Goal: Transaction & Acquisition: Purchase product/service

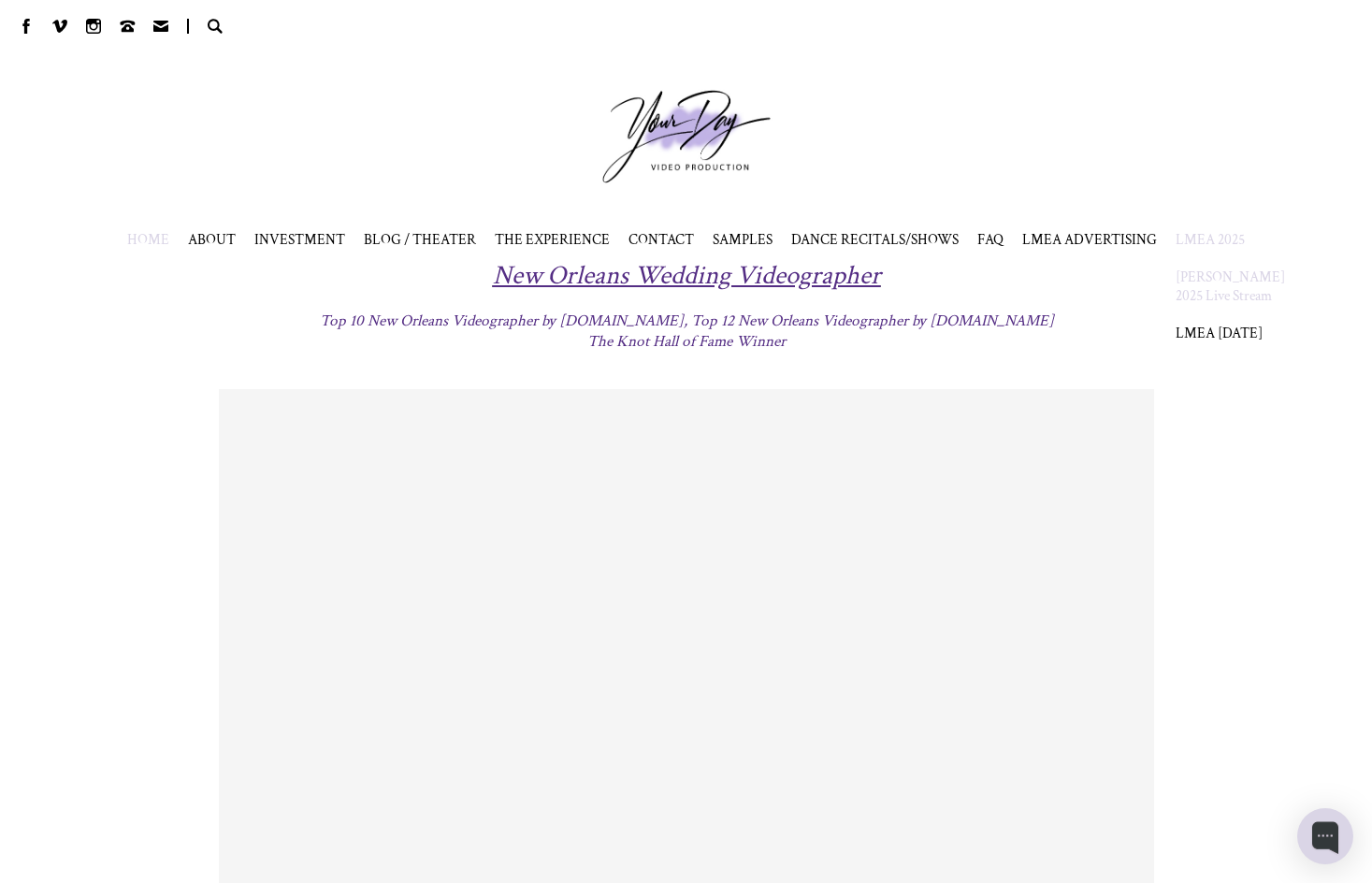
click at [1199, 305] on link "[PERSON_NAME] 2025 Live Stream" at bounding box center [1230, 286] width 110 height 38
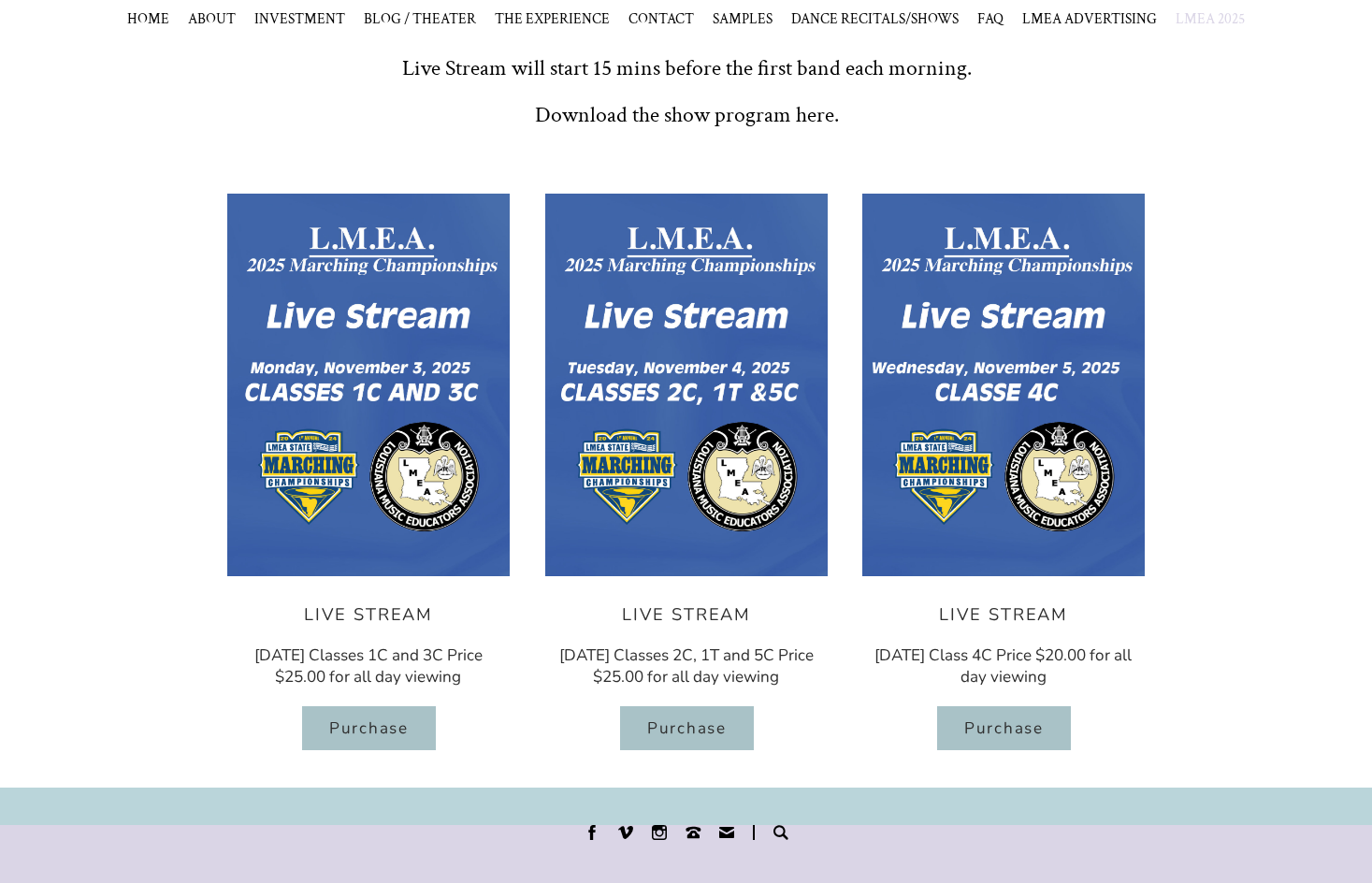
scroll to position [163, 0]
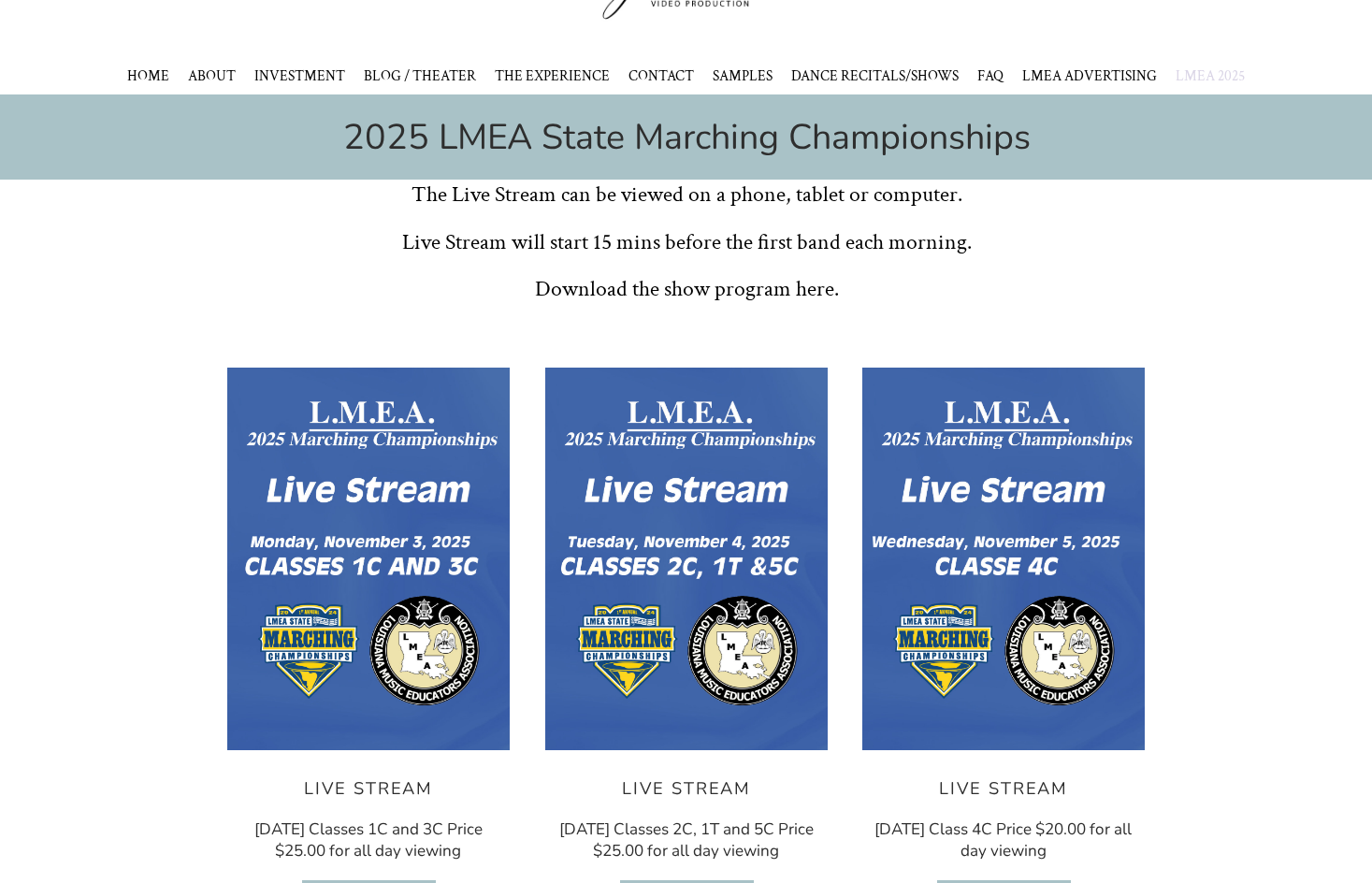
click at [315, 654] on div at bounding box center [368, 559] width 299 height 400
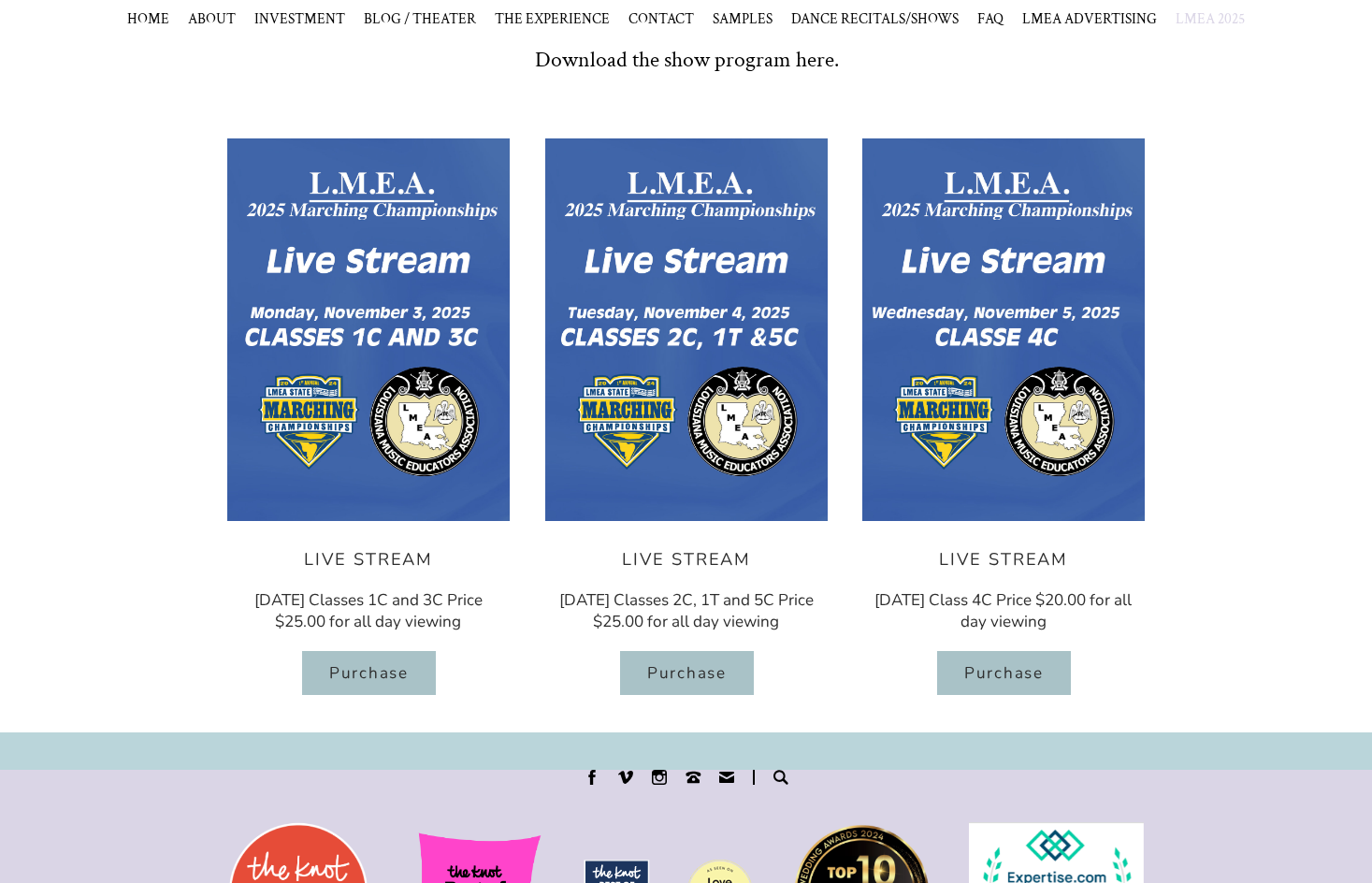
scroll to position [554, 0]
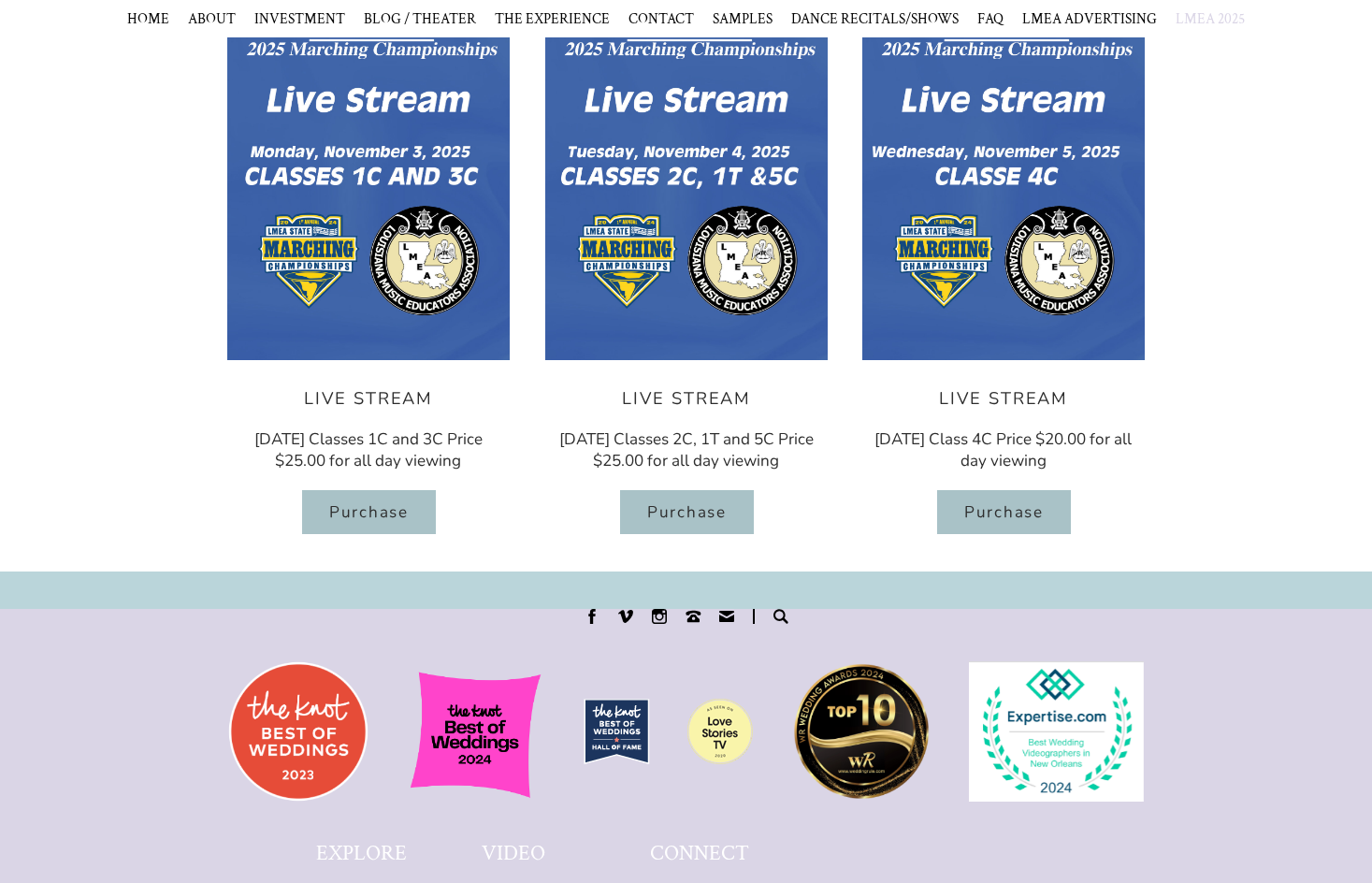
click at [377, 523] on span "Purchase" at bounding box center [368, 511] width 80 height 22
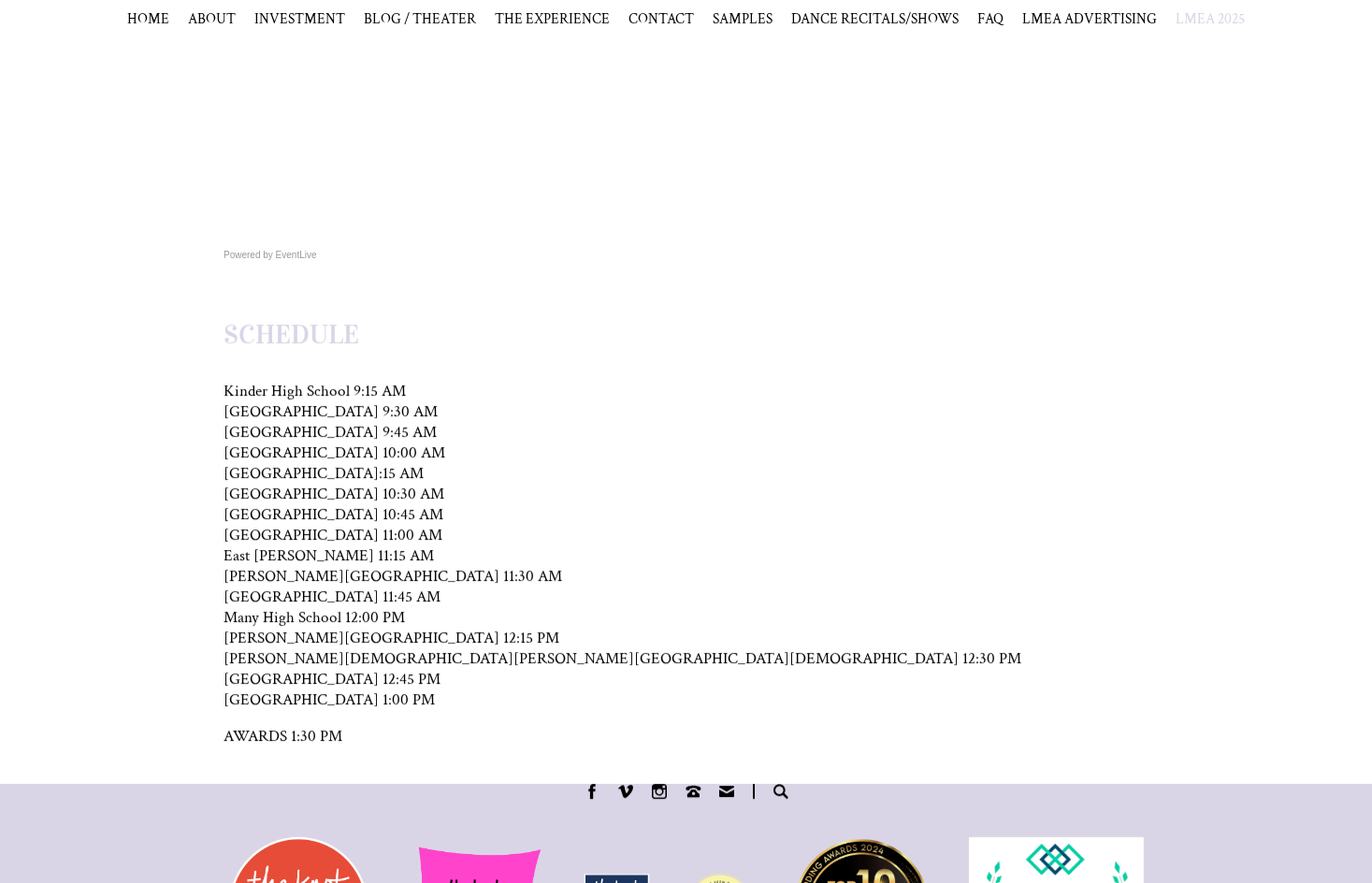
scroll to position [749, 0]
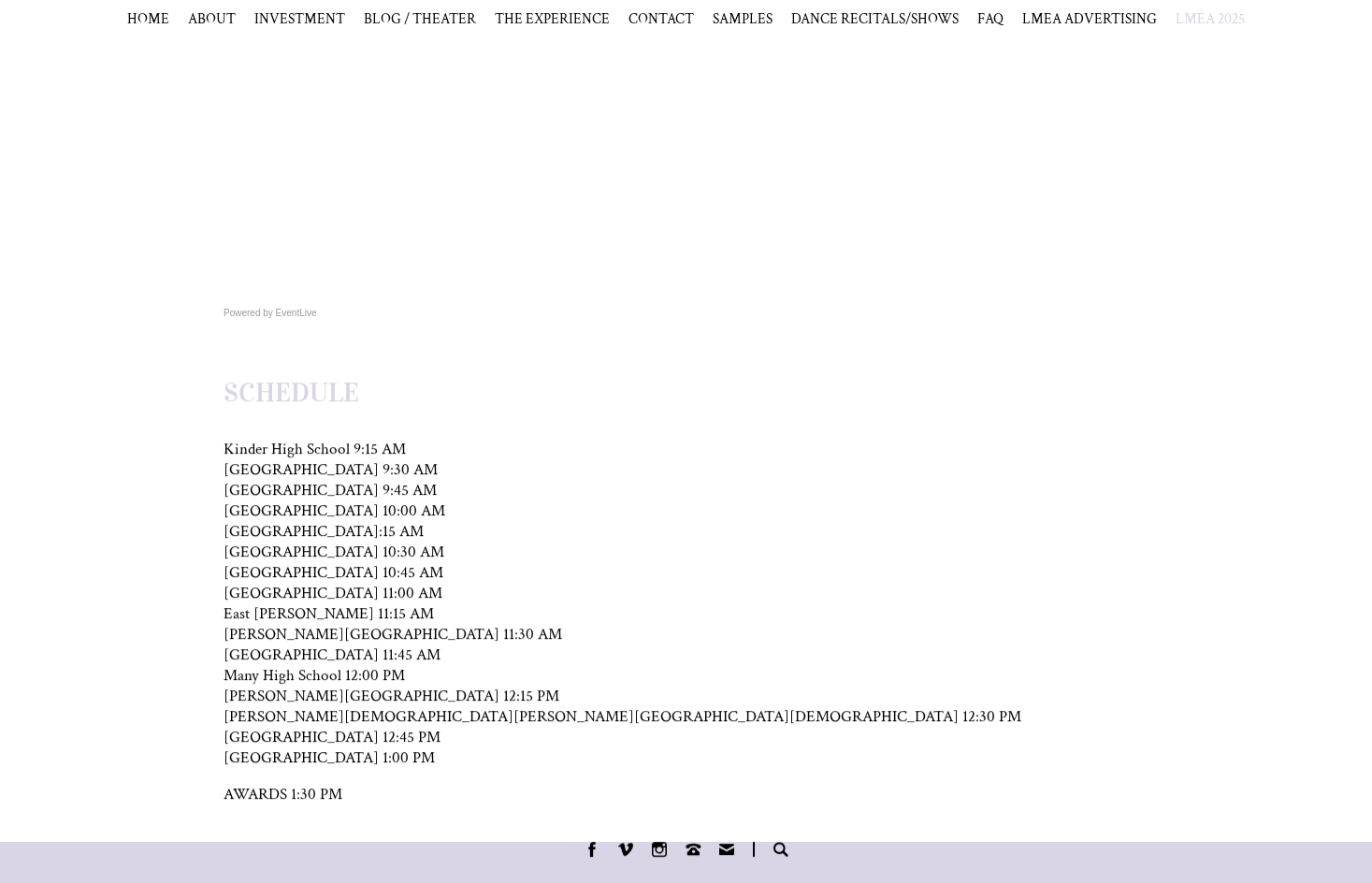
click at [1075, 373] on div "Powered by EventLive" at bounding box center [686, 69] width 1372 height 611
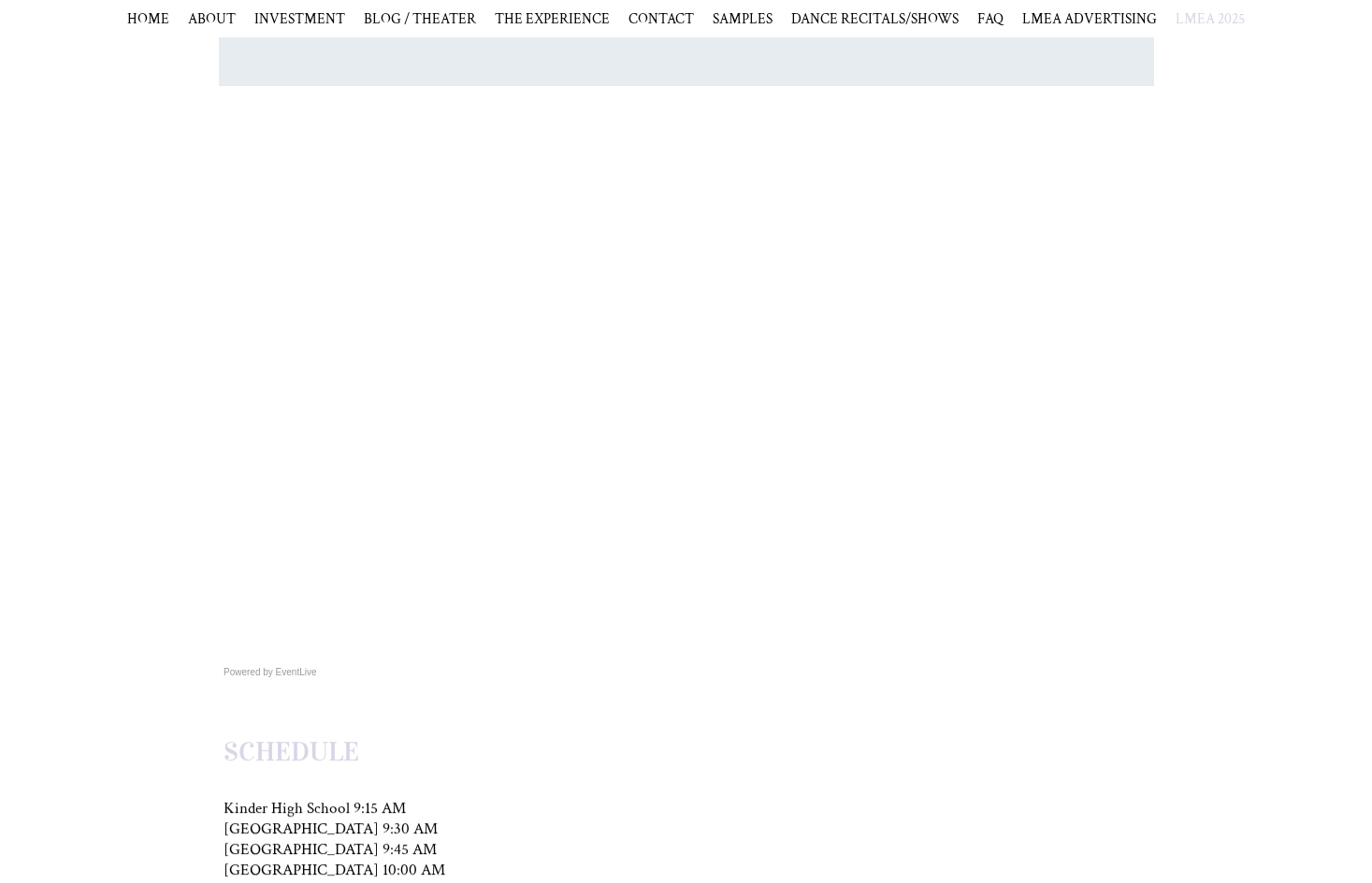
scroll to position [141, 0]
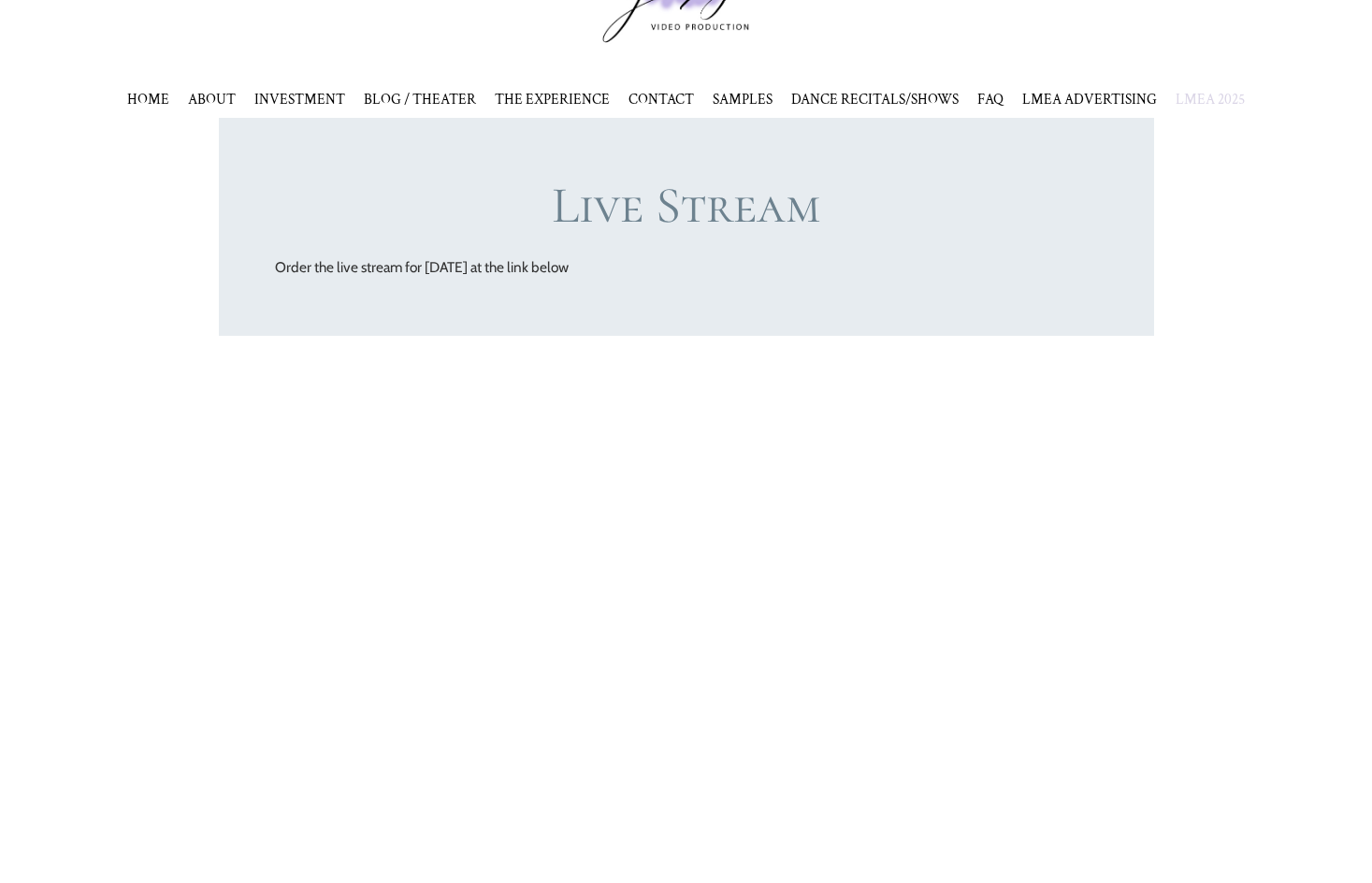
click at [1165, 342] on div "Live Stream Order the live stream for Monday, November 3, 2025 at the link below" at bounding box center [686, 246] width 1372 height 255
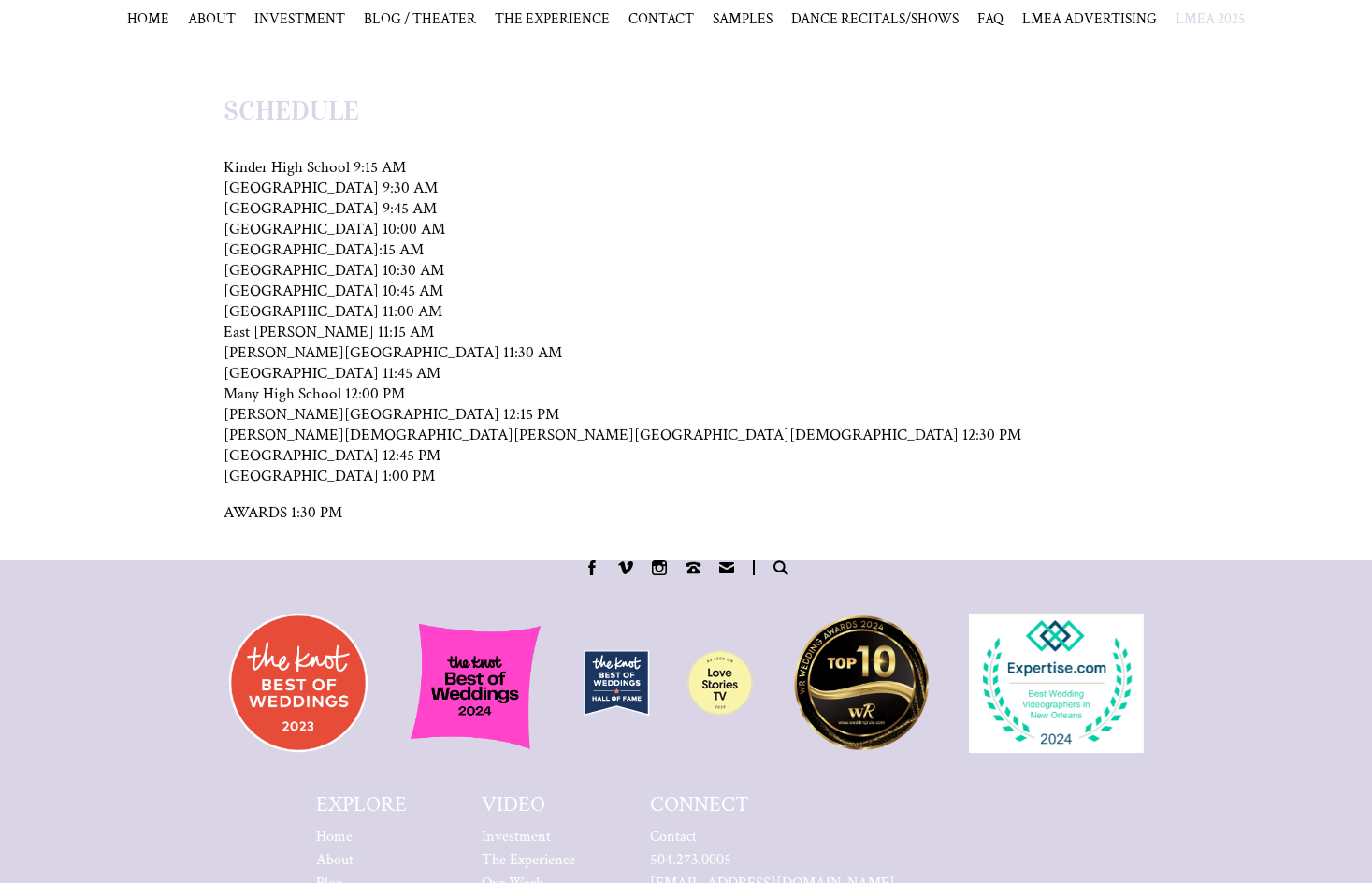
scroll to position [538, 0]
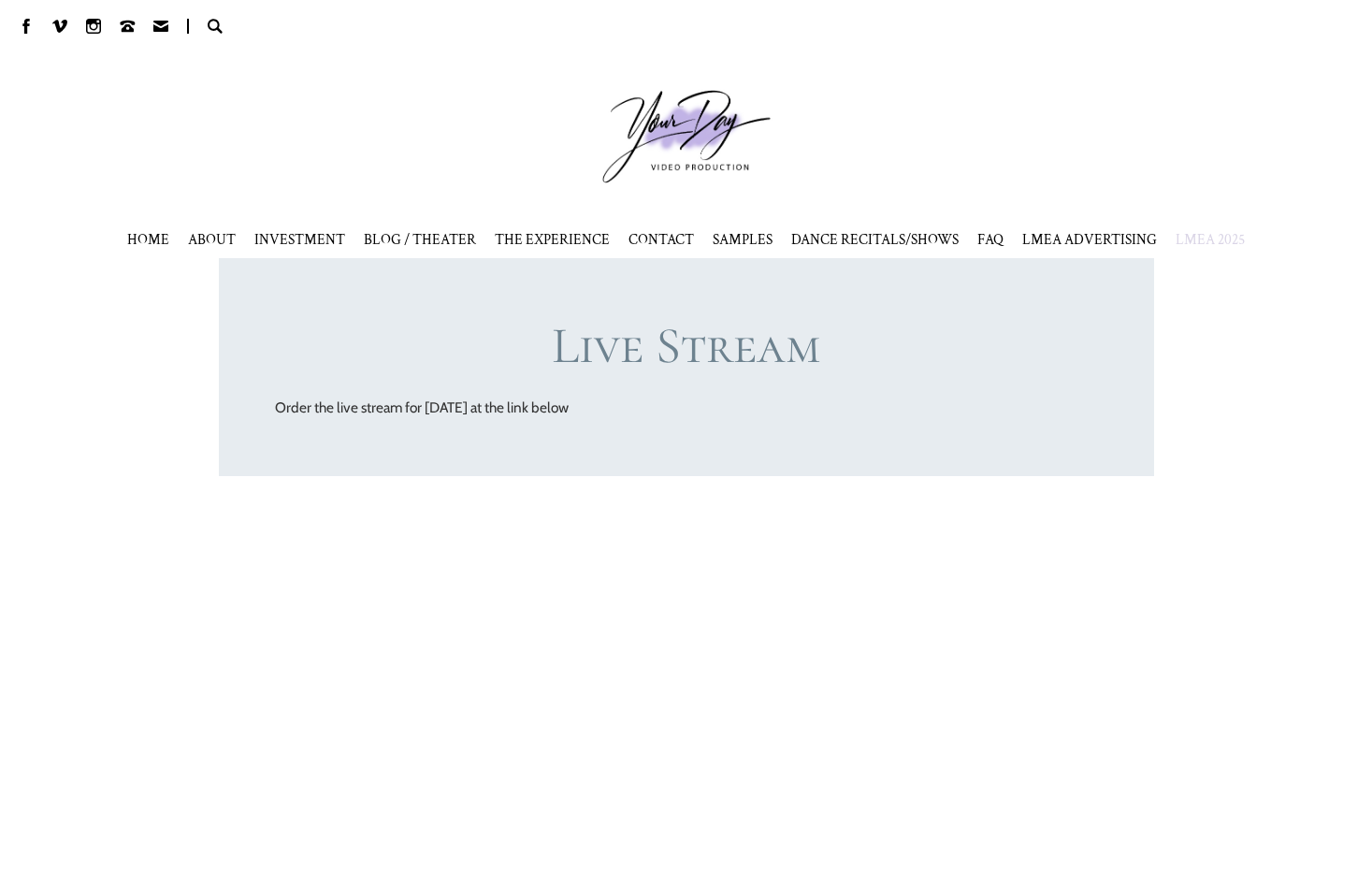
click at [736, 360] on h3 "Live Stream" at bounding box center [686, 345] width 823 height 63
click at [1209, 236] on span "LMEA 2025" at bounding box center [1211, 239] width 69 height 19
click at [1197, 291] on link "[PERSON_NAME] 2025 Live Stream" at bounding box center [1230, 286] width 110 height 38
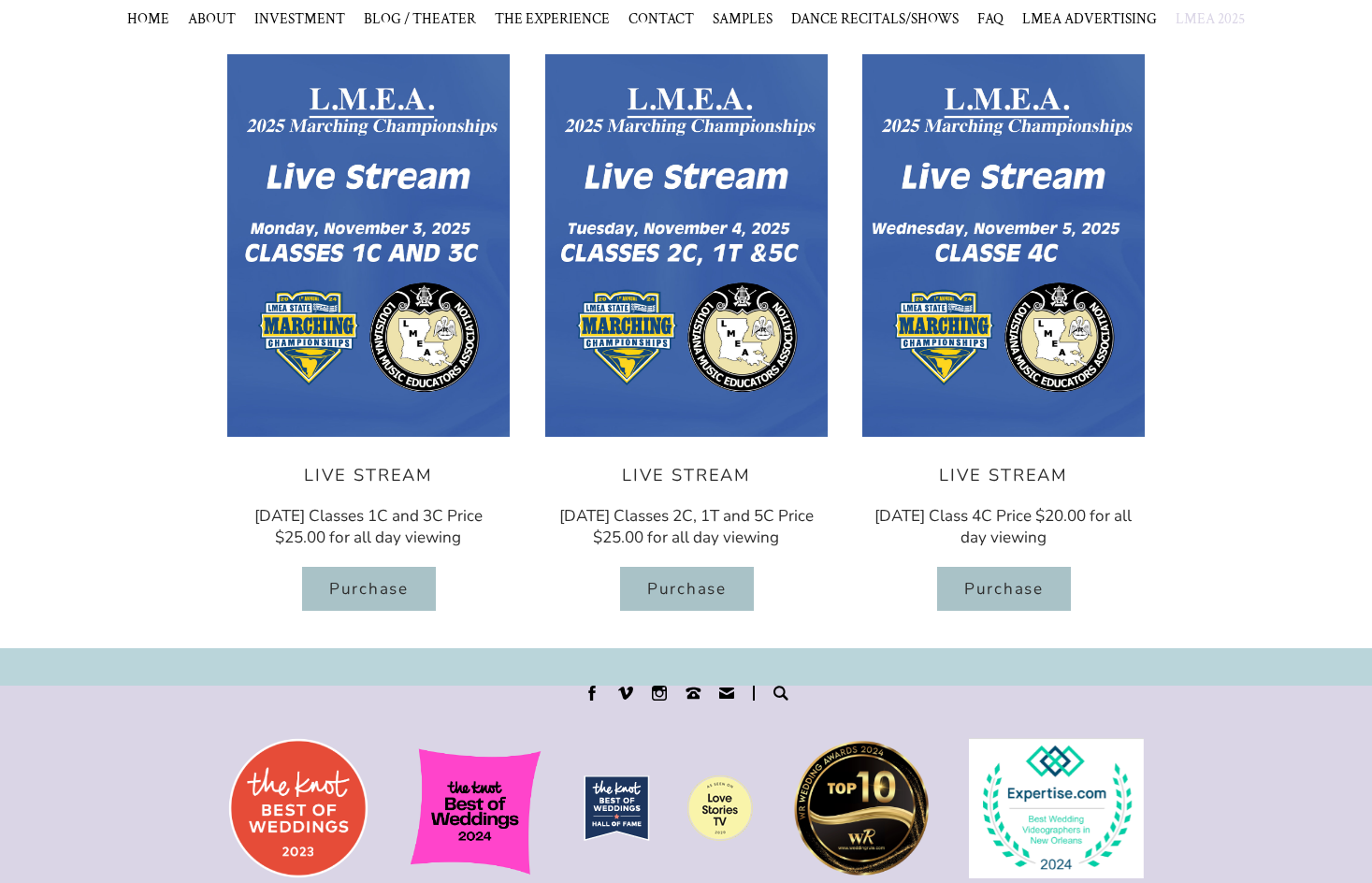
scroll to position [473, 0]
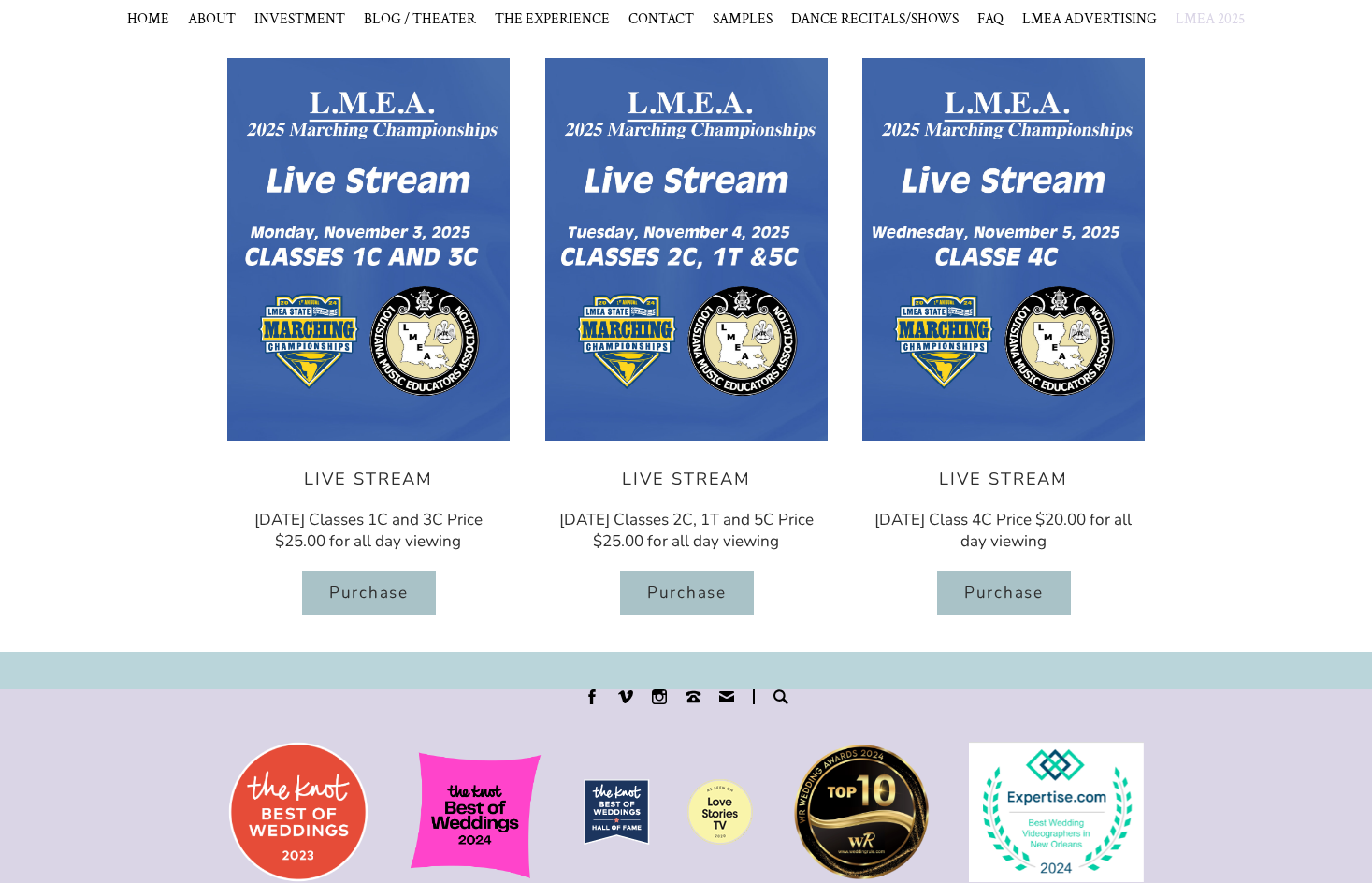
click at [434, 534] on p "Monday, November 3, 2025 Classes 1C and 3C Price $25.00 for all day viewing" at bounding box center [368, 530] width 262 height 43
